Goal: Check status

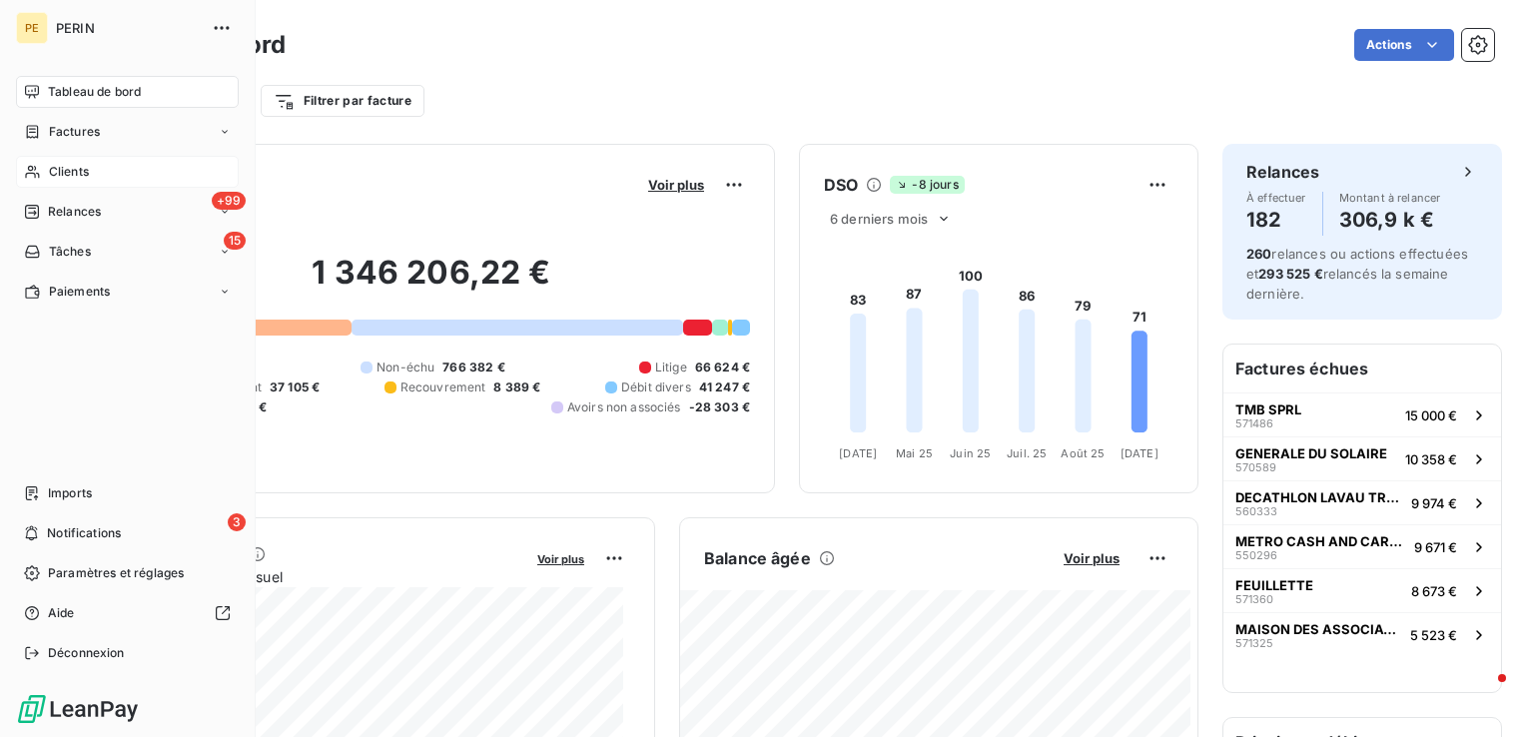
click at [81, 166] on span "Clients" at bounding box center [69, 172] width 40 height 18
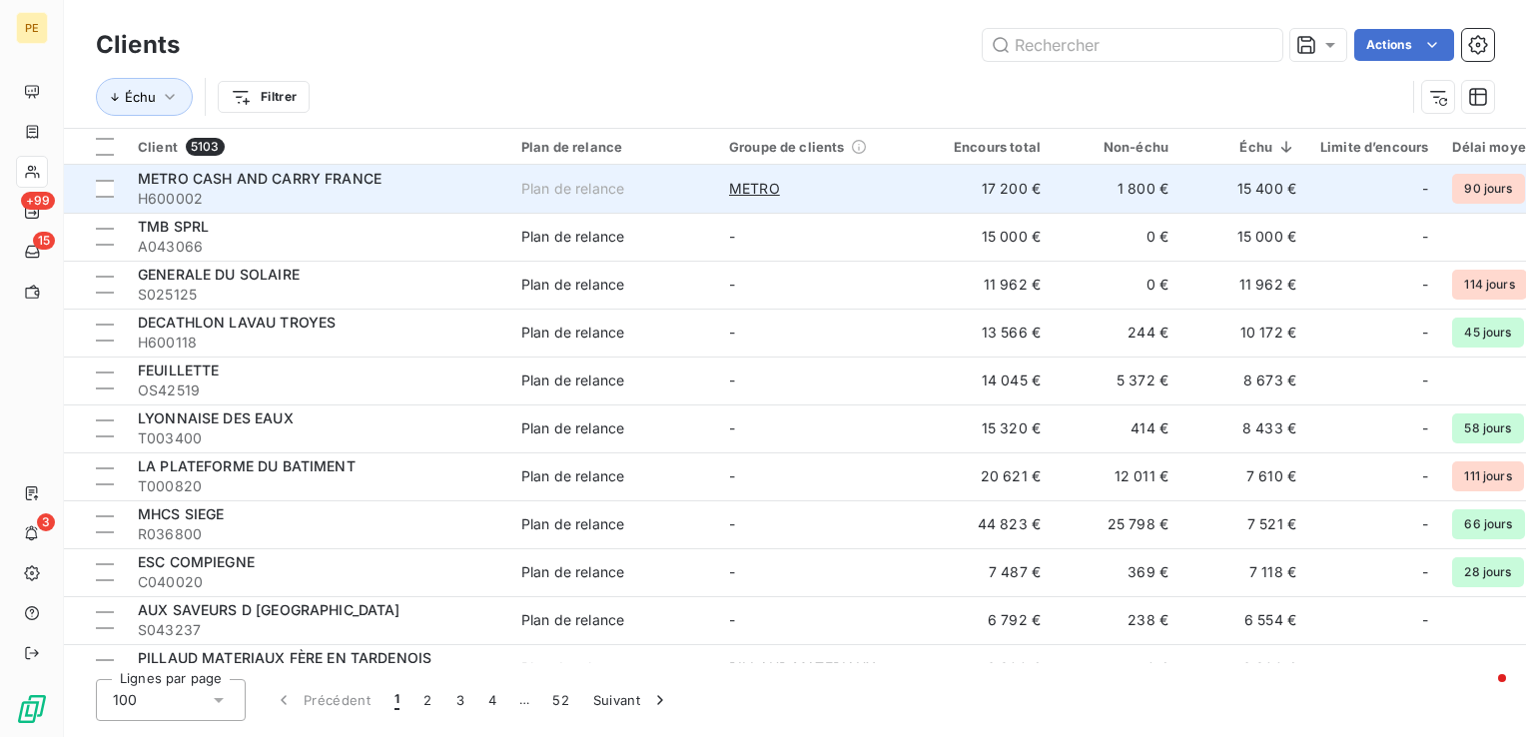
click at [1259, 189] on td "15 400 €" at bounding box center [1245, 189] width 128 height 48
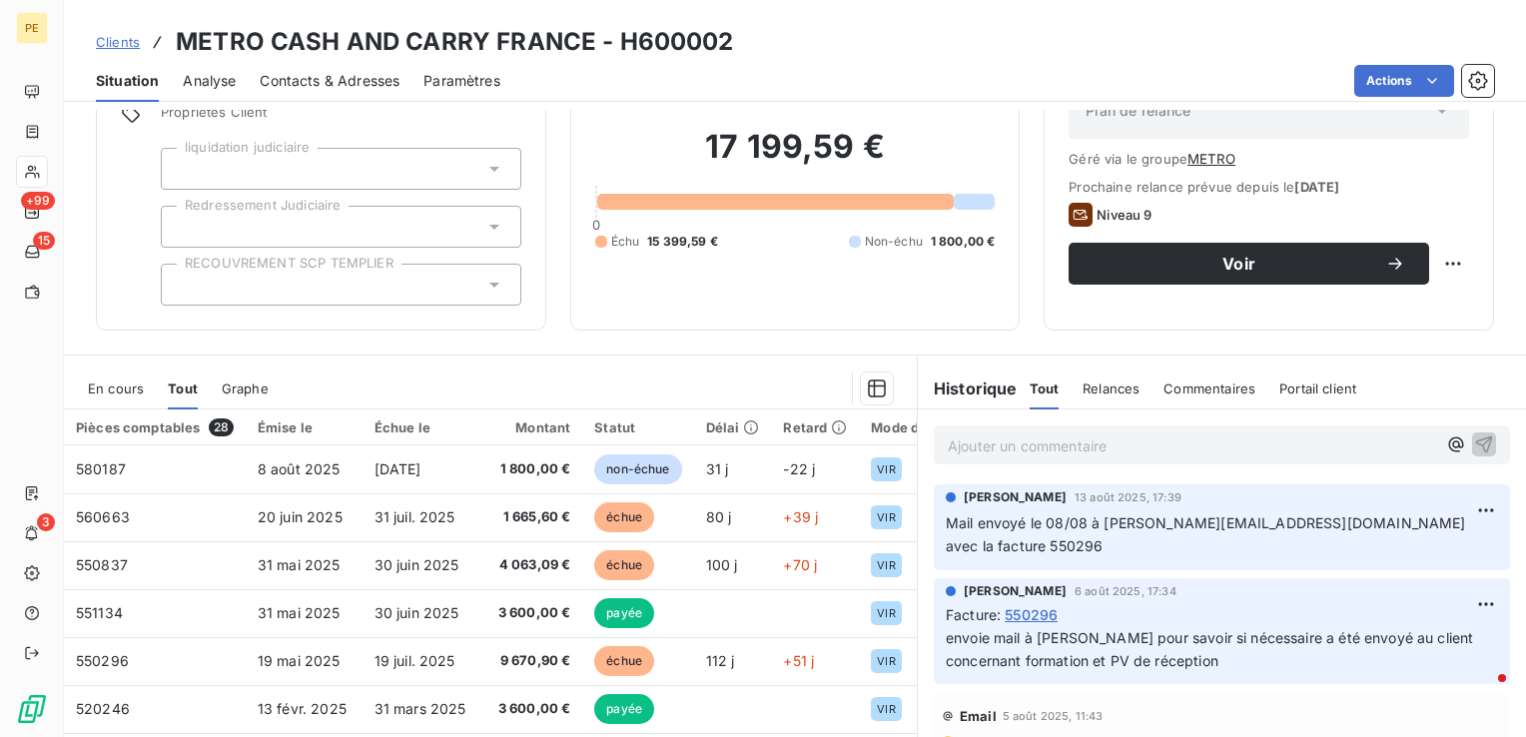
scroll to position [200, 0]
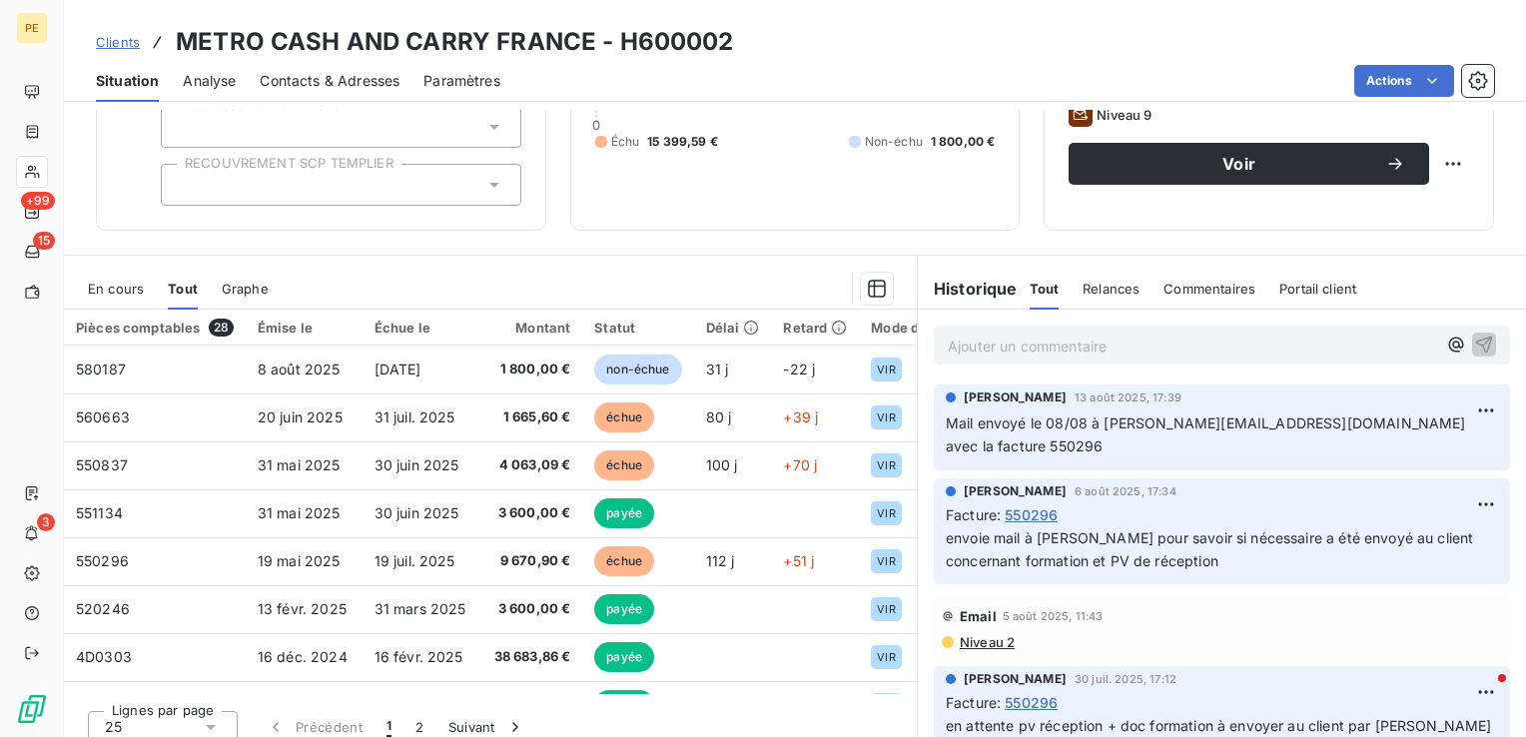
click at [123, 286] on span "En cours" at bounding box center [116, 289] width 56 height 16
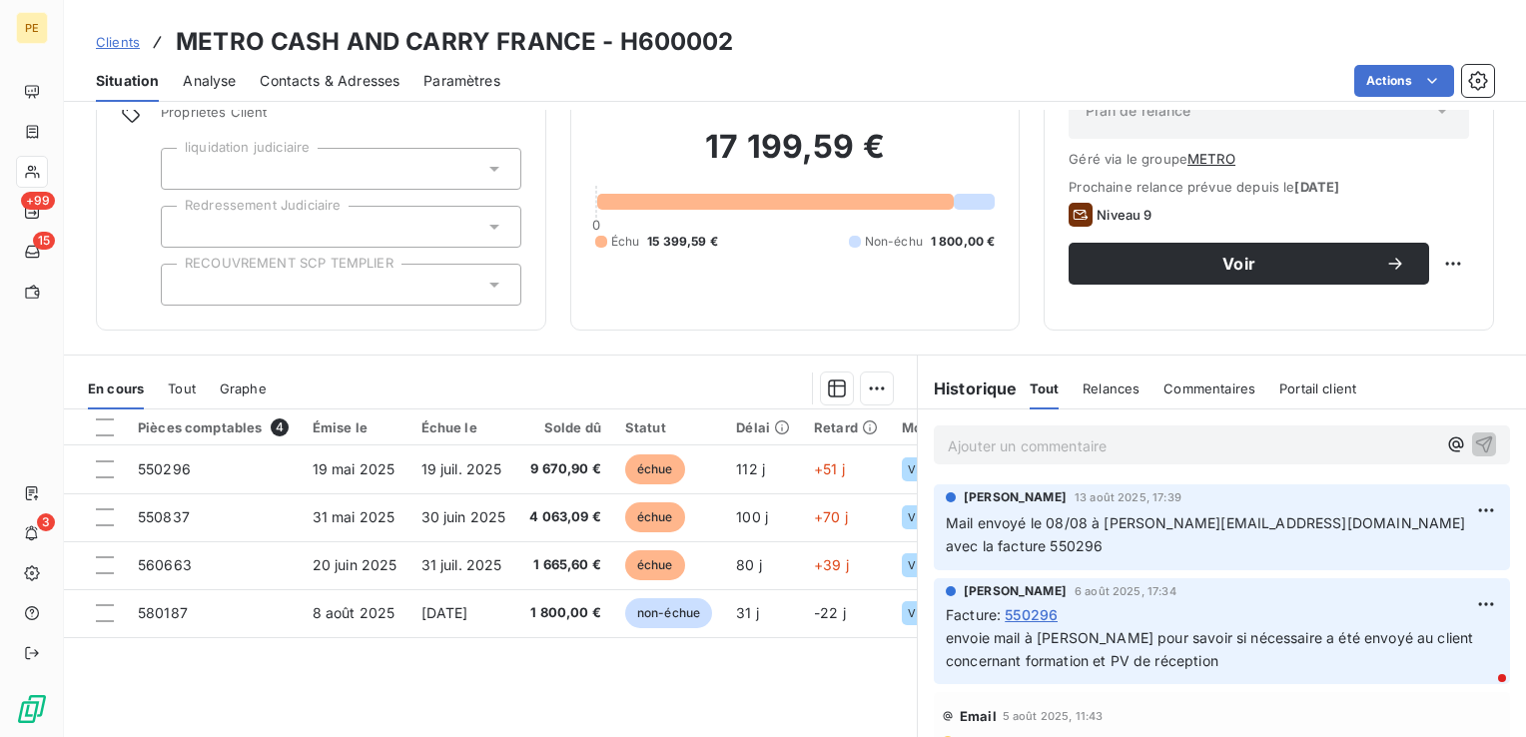
scroll to position [100, 0]
click at [291, 78] on span "Contacts & Adresses" at bounding box center [330, 81] width 140 height 20
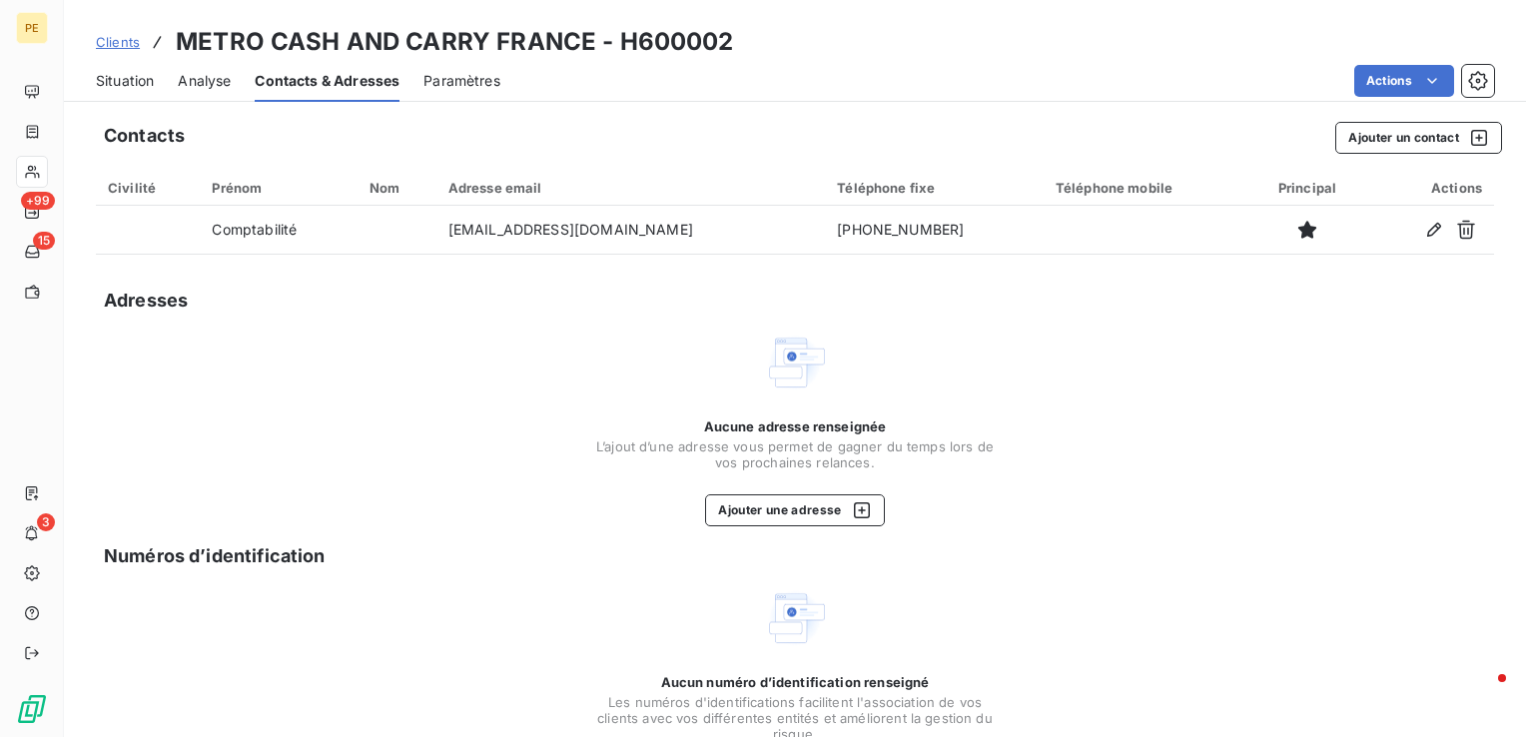
click at [125, 75] on span "Situation" at bounding box center [125, 81] width 58 height 20
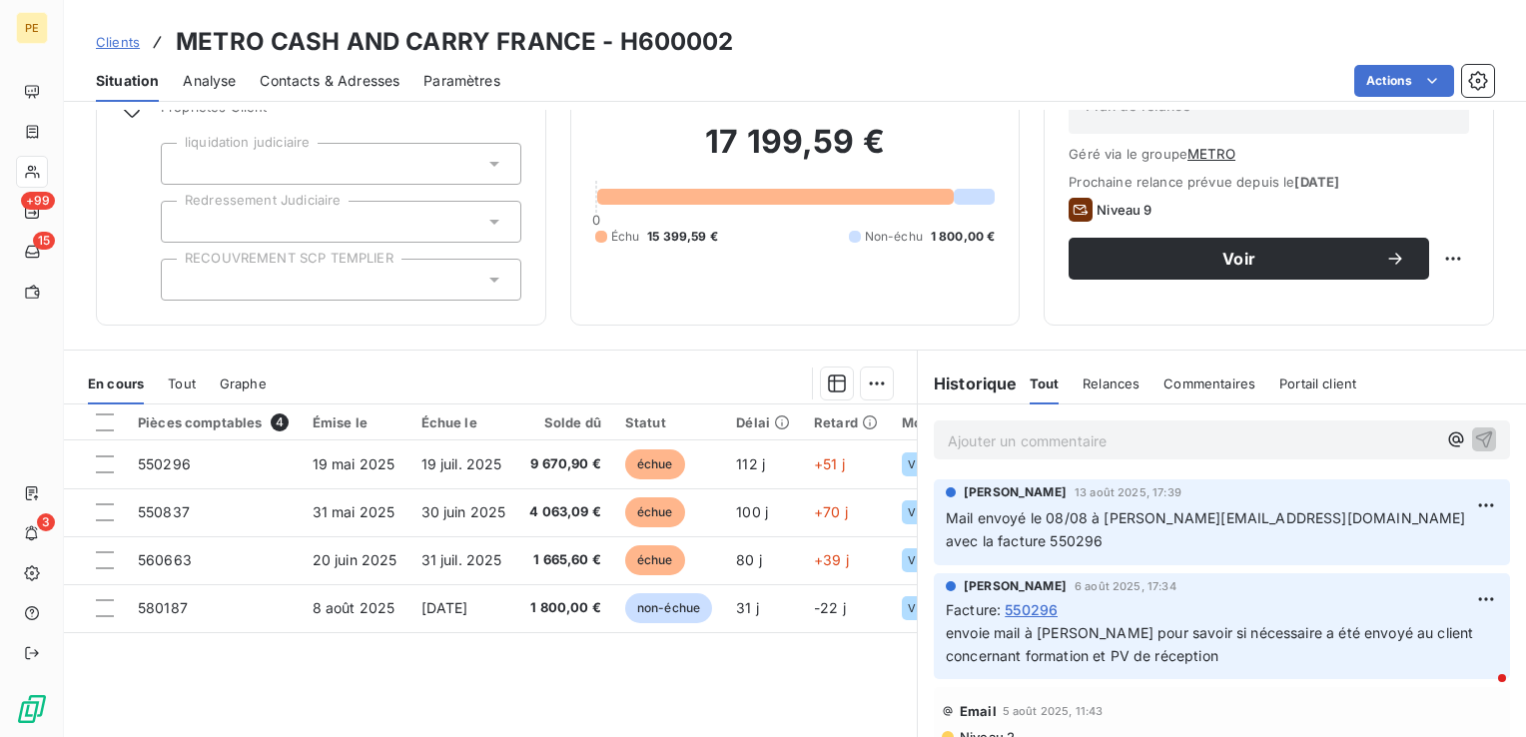
scroll to position [216, 0]
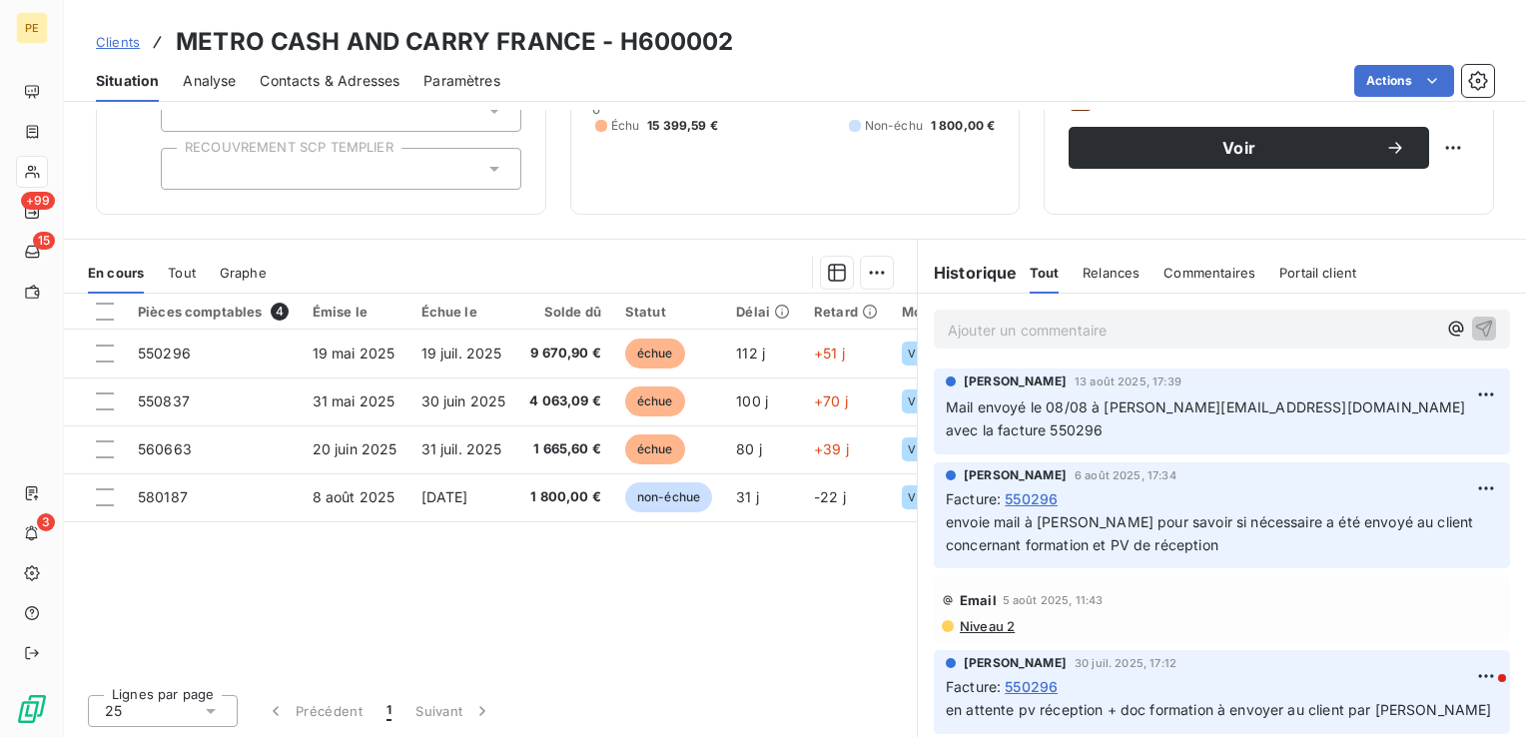
click at [454, 549] on div "Pièces comptables 4 Émise le Échue le Solde dû Statut Délai Retard Mode de règl…" at bounding box center [490, 486] width 853 height 385
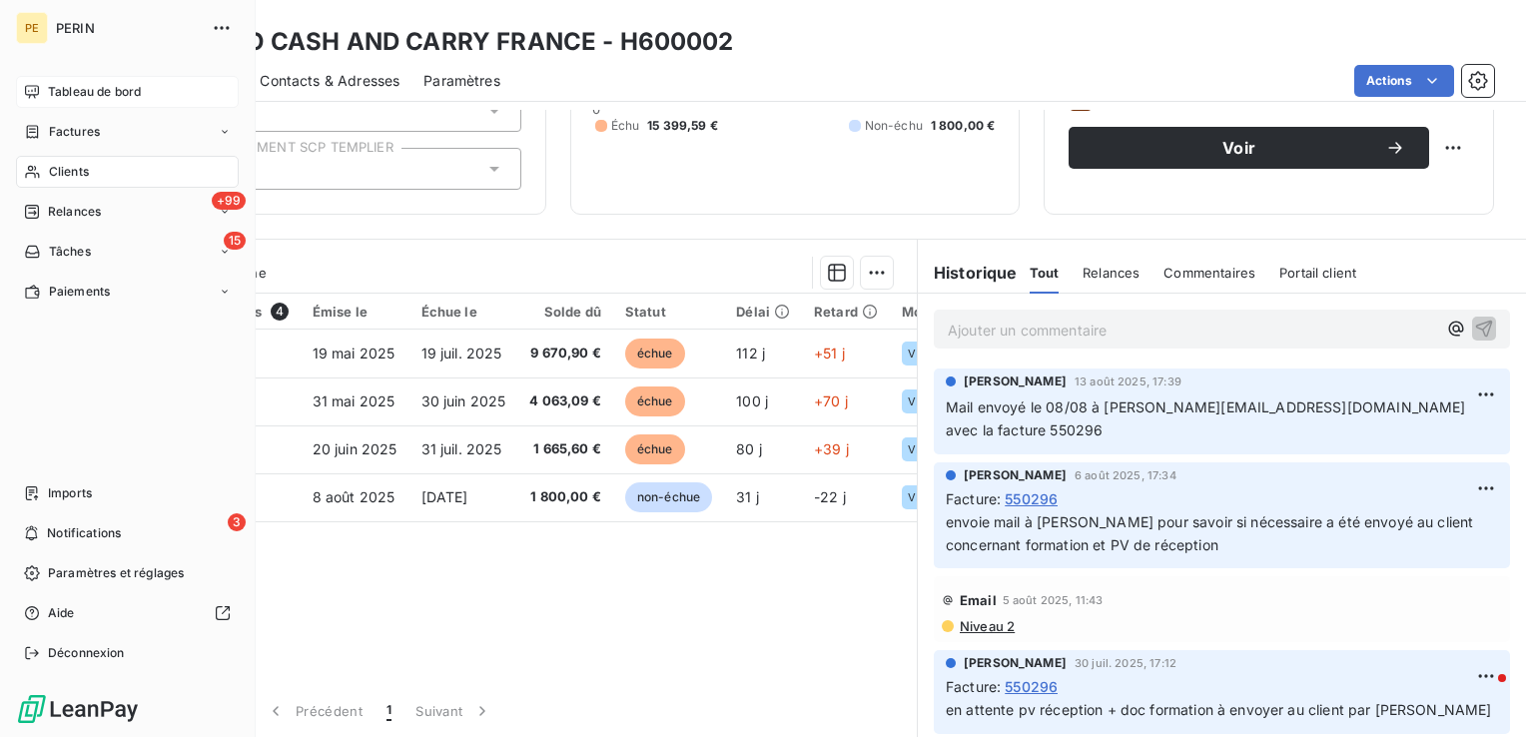
click at [50, 86] on span "Tableau de bord" at bounding box center [94, 92] width 93 height 18
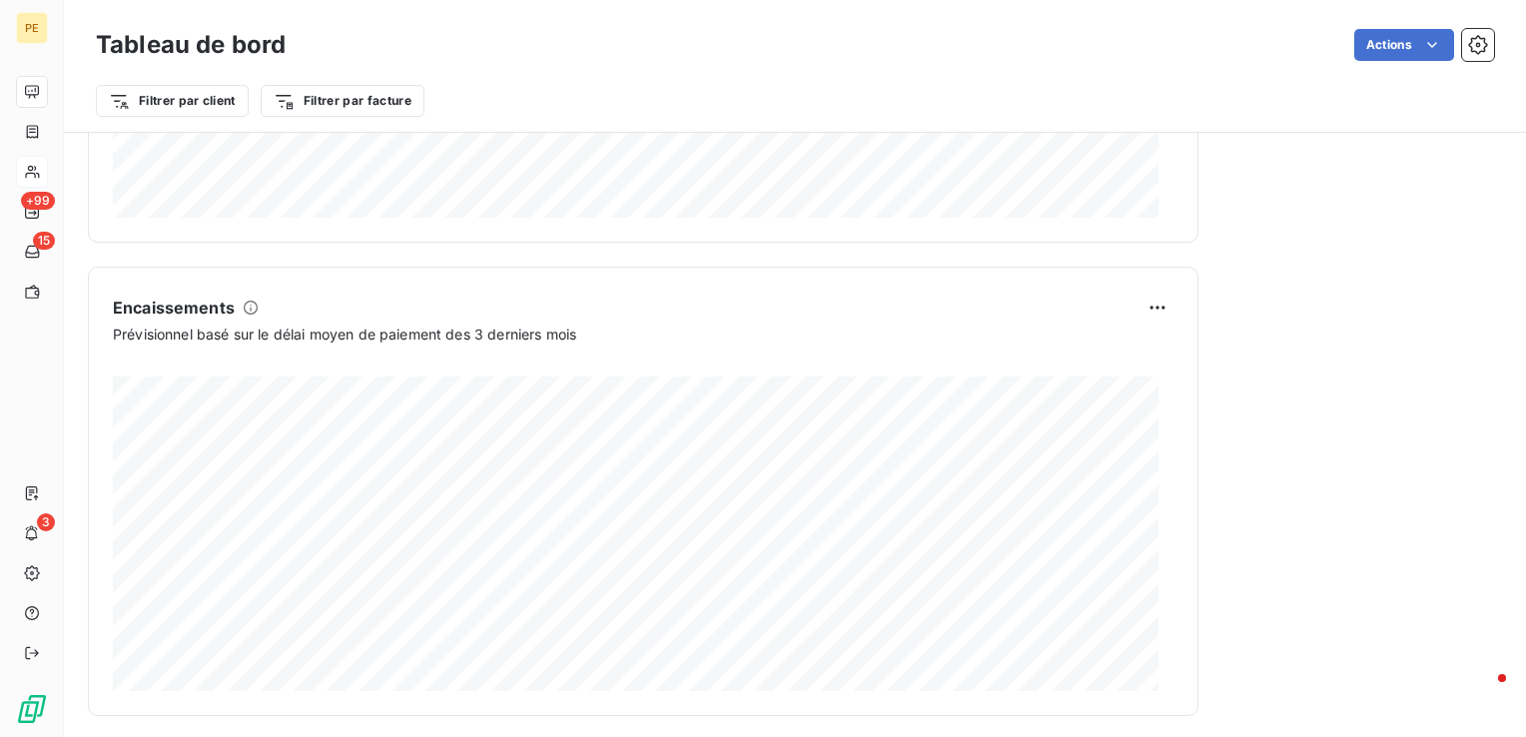
scroll to position [1209, 0]
